Goal: Information Seeking & Learning: Learn about a topic

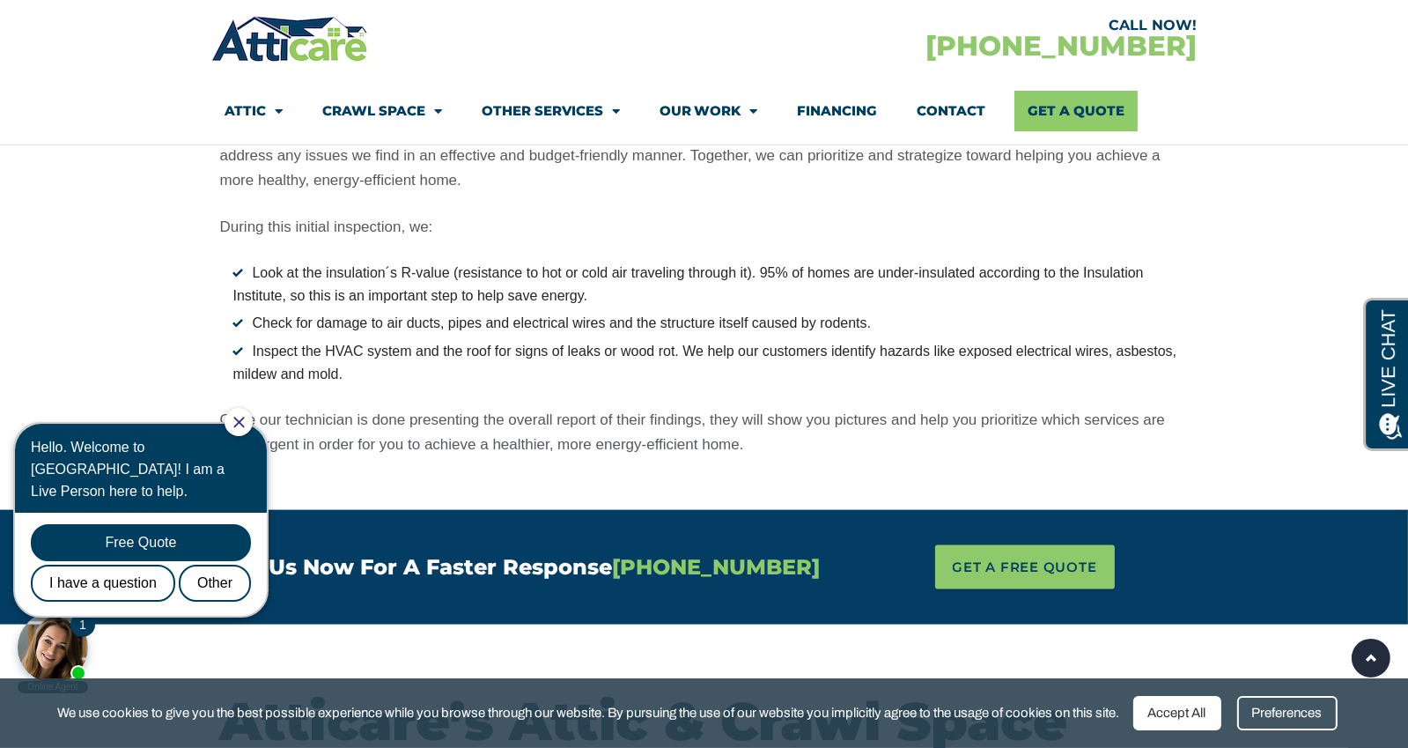
scroll to position [3151, 0]
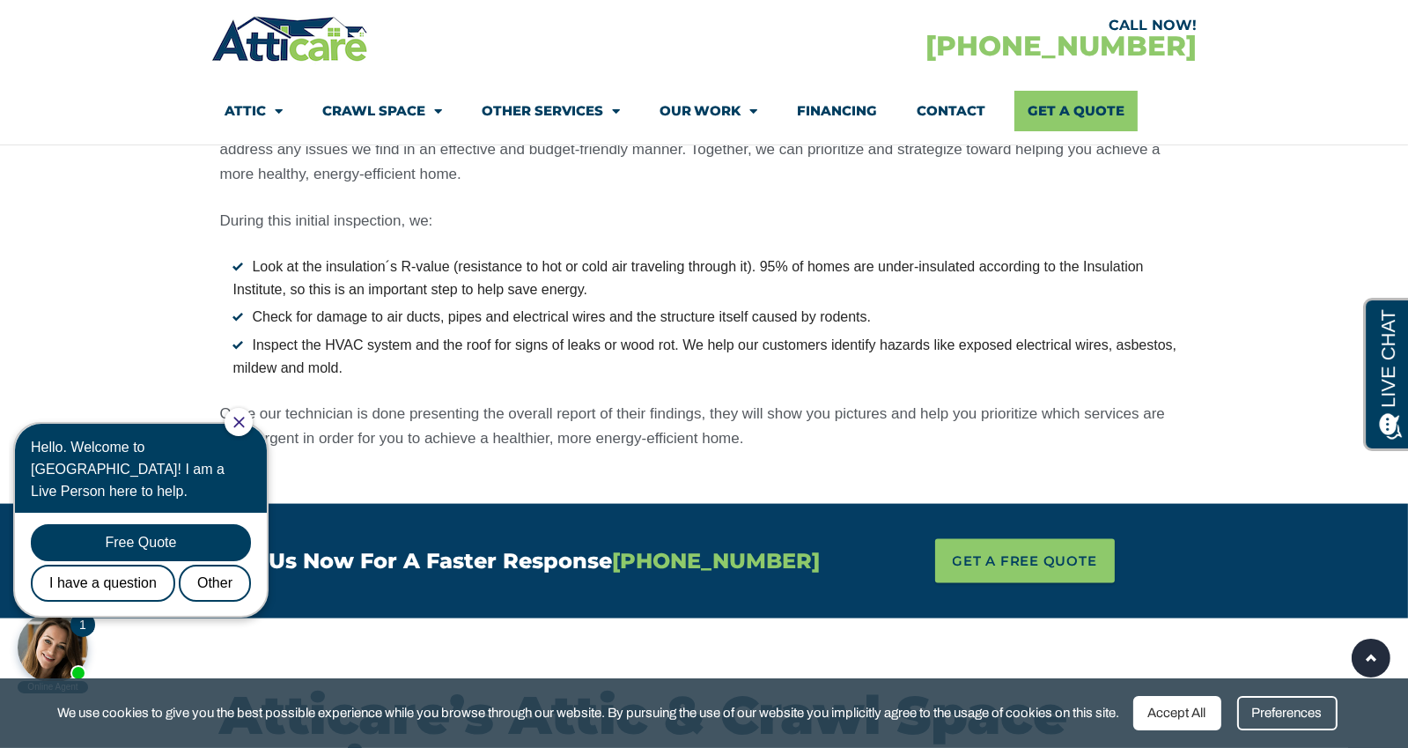
click at [965, 108] on link "Contact" at bounding box center [952, 111] width 69 height 41
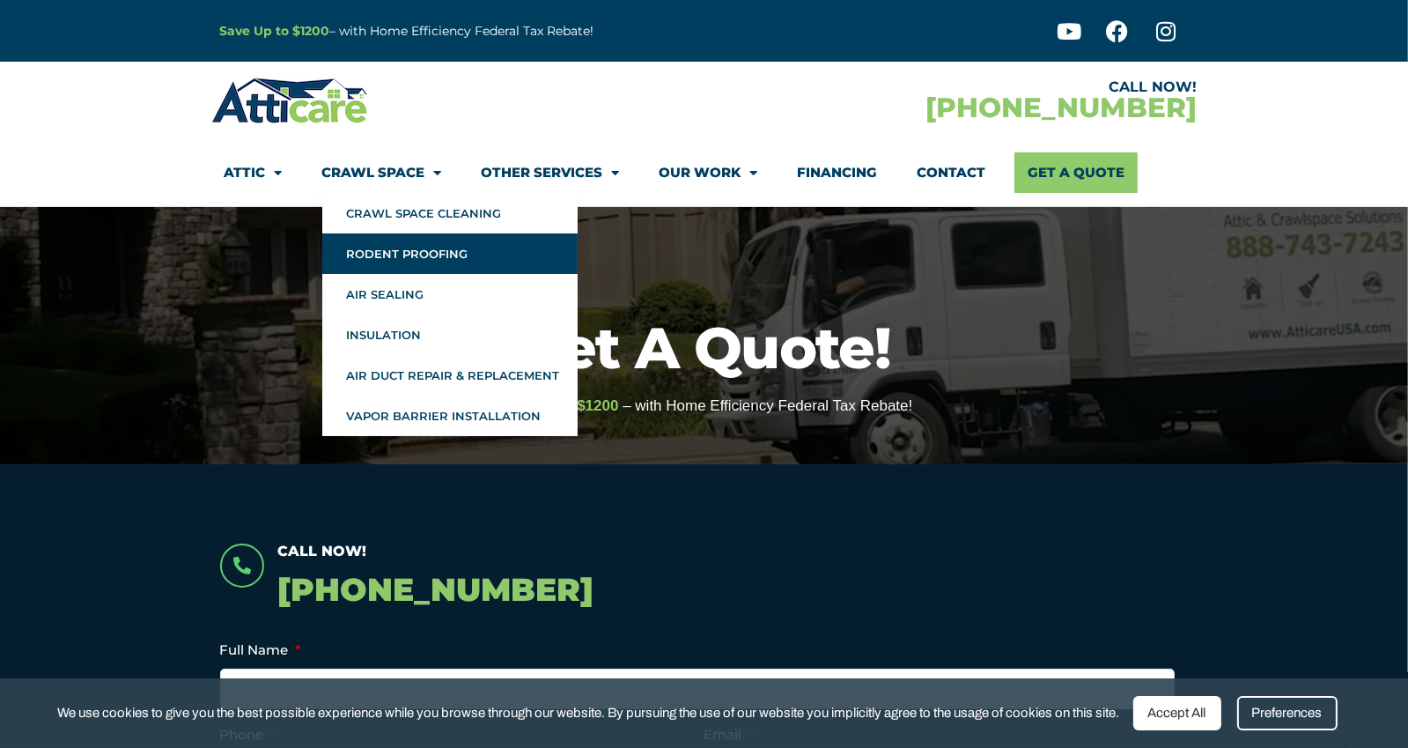
click at [424, 254] on link "Rodent Proofing" at bounding box center [449, 253] width 255 height 41
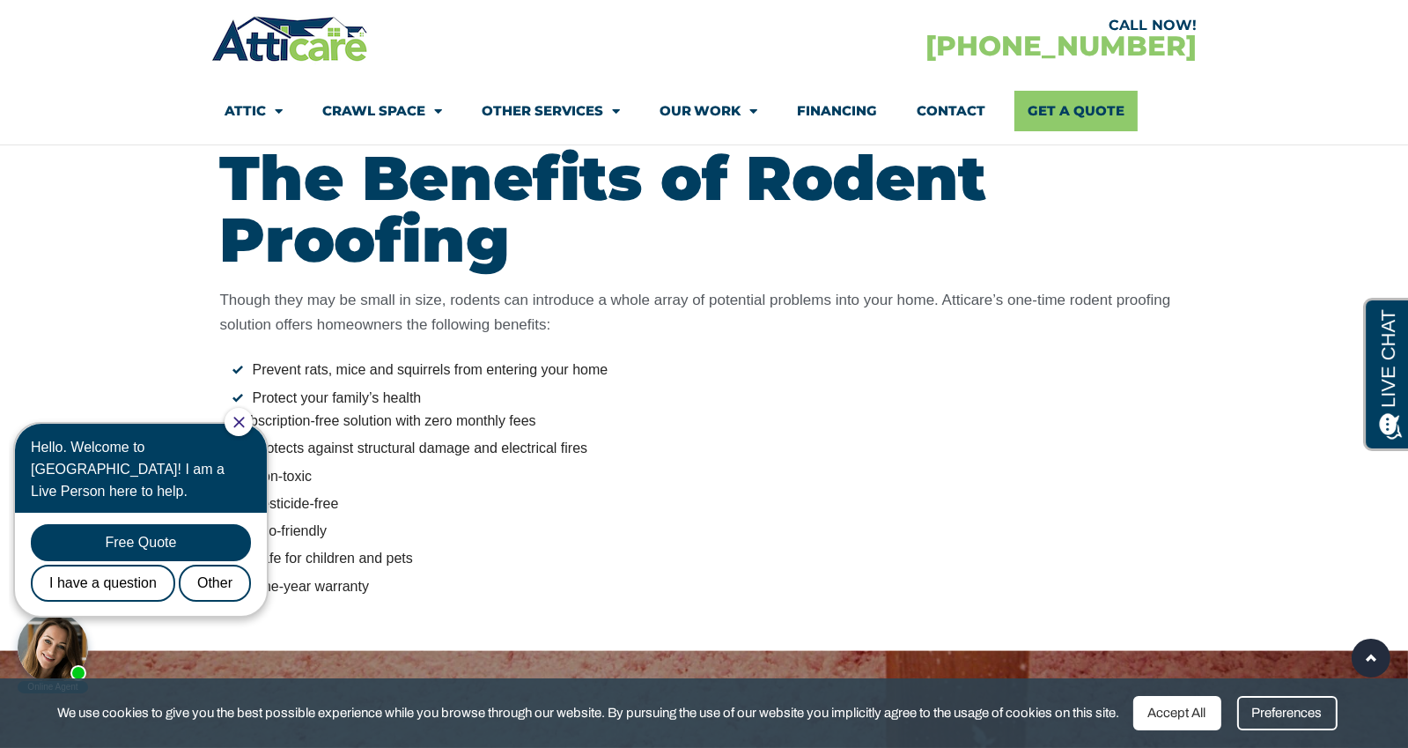
scroll to position [2458, 0]
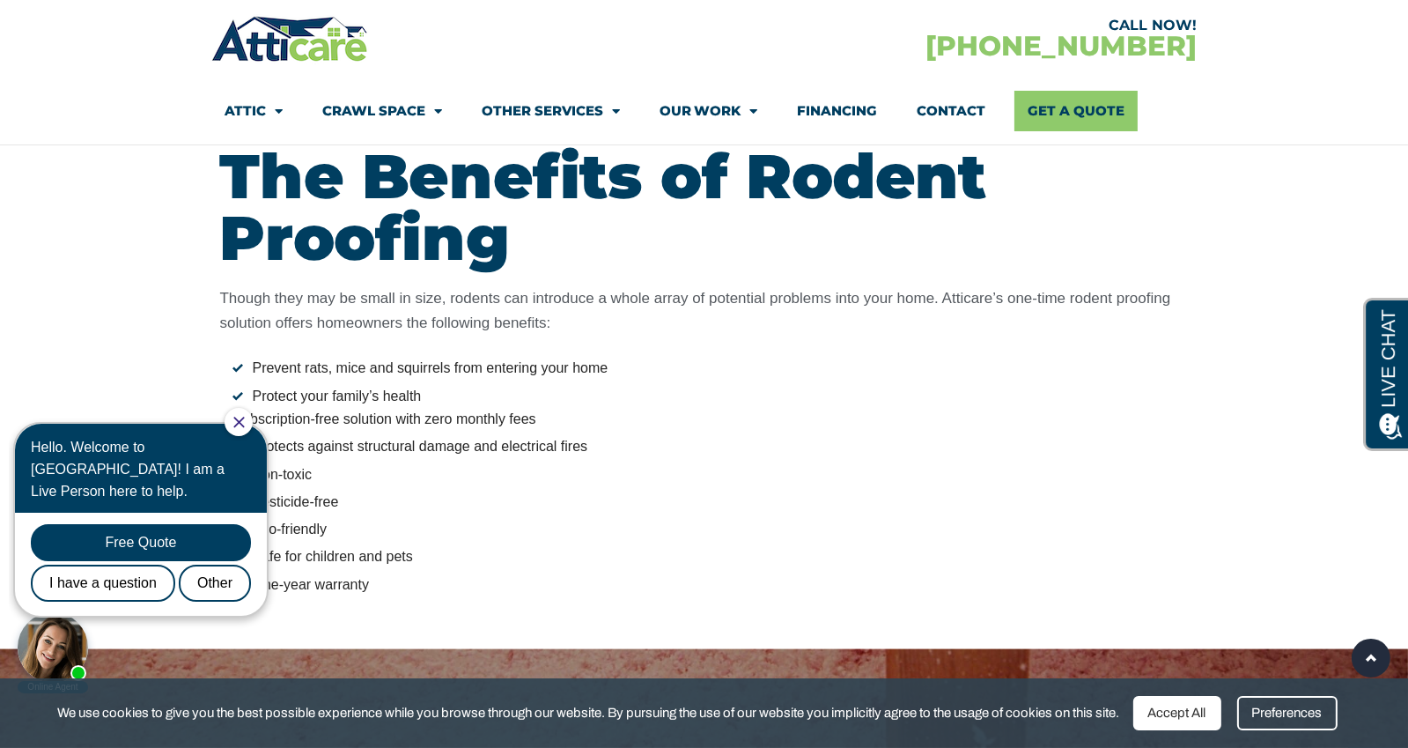
click at [978, 108] on link "Contact" at bounding box center [952, 111] width 69 height 41
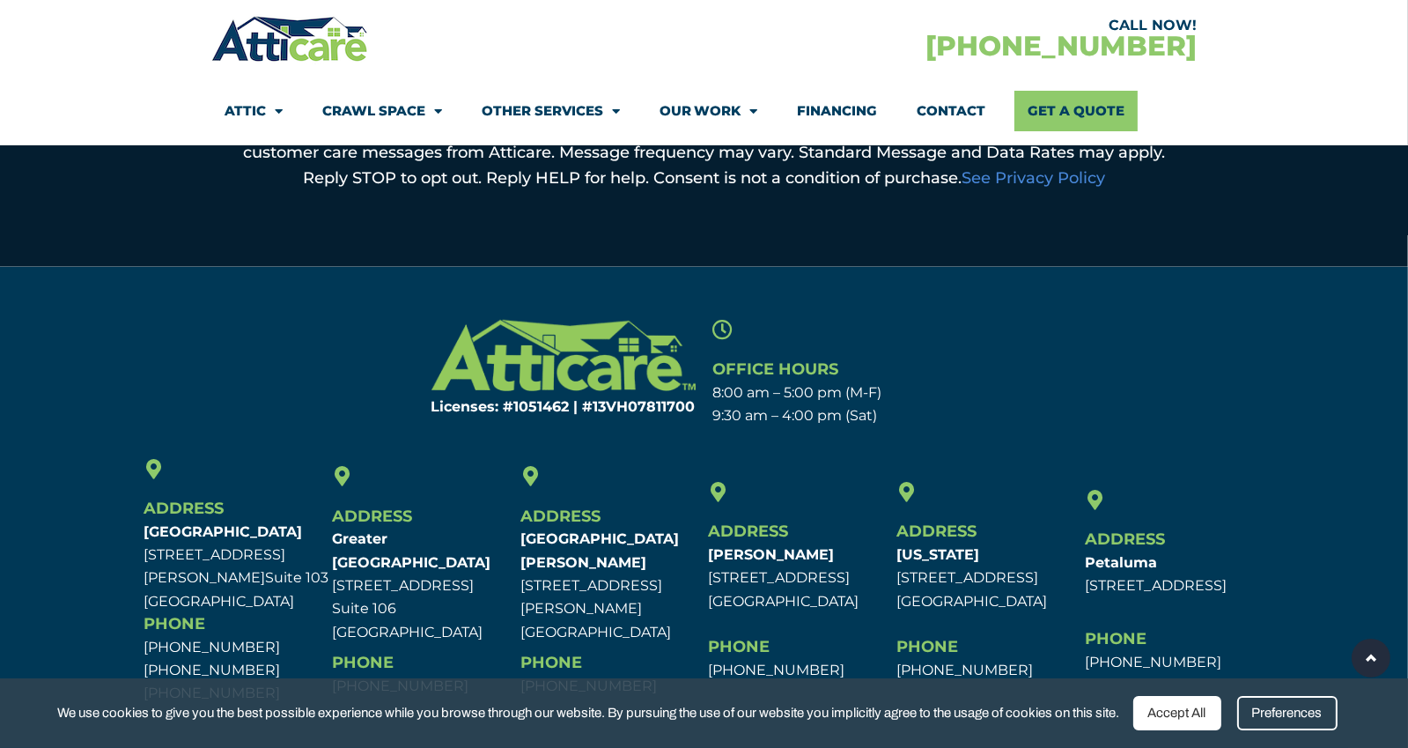
scroll to position [1173, 0]
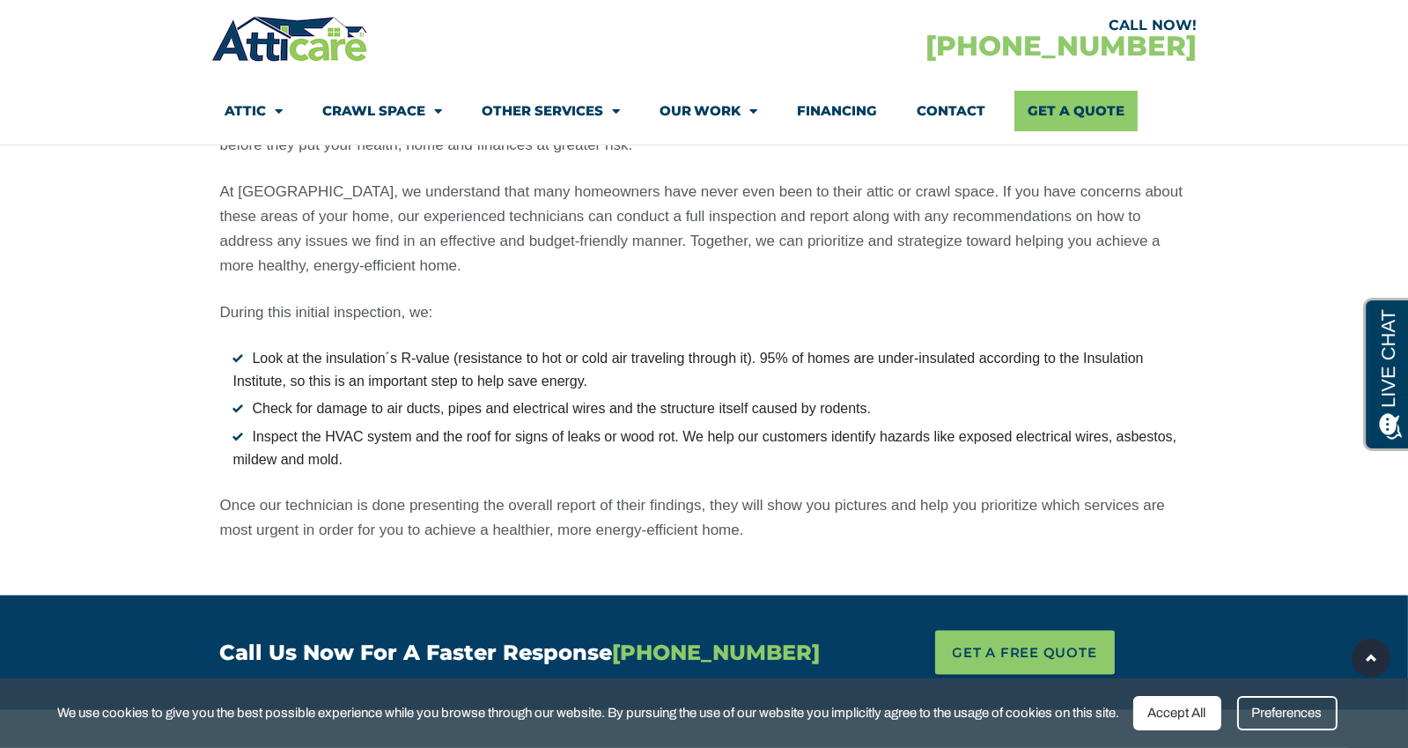
scroll to position [3151, 0]
